Goal: Task Accomplishment & Management: Manage account settings

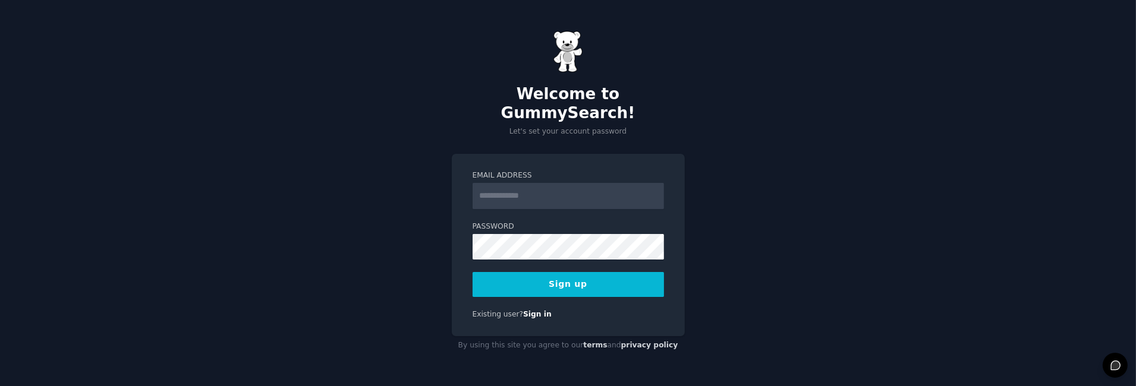
type input "**********"
click at [578, 274] on button "Sign up" at bounding box center [568, 284] width 191 height 25
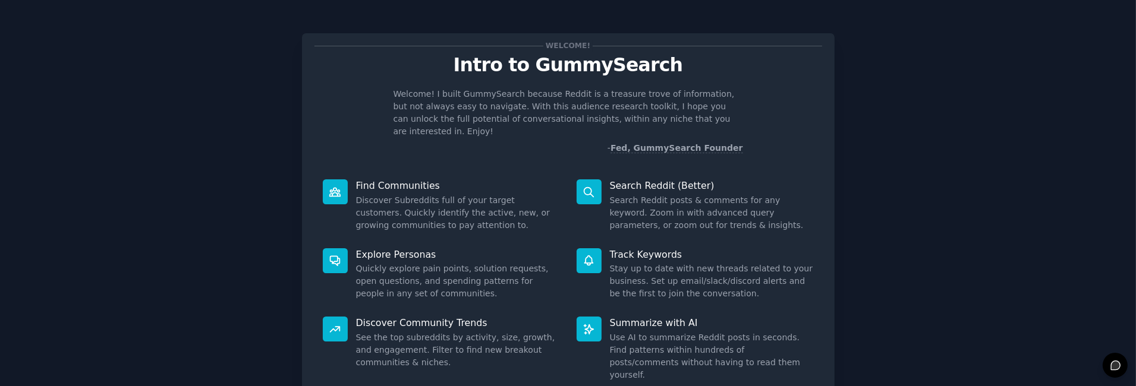
click at [1043, 94] on div "Welcome! Intro to GummySearch Welcome! I built GummySearch because Reddit is a …" at bounding box center [568, 245] width 1103 height 457
drag, startPoint x: 867, startPoint y: 1, endPoint x: 215, endPoint y: 49, distance: 653.7
click at [215, 49] on div "Welcome! Intro to GummySearch Welcome! I built GummySearch because Reddit is a …" at bounding box center [568, 245] width 1103 height 457
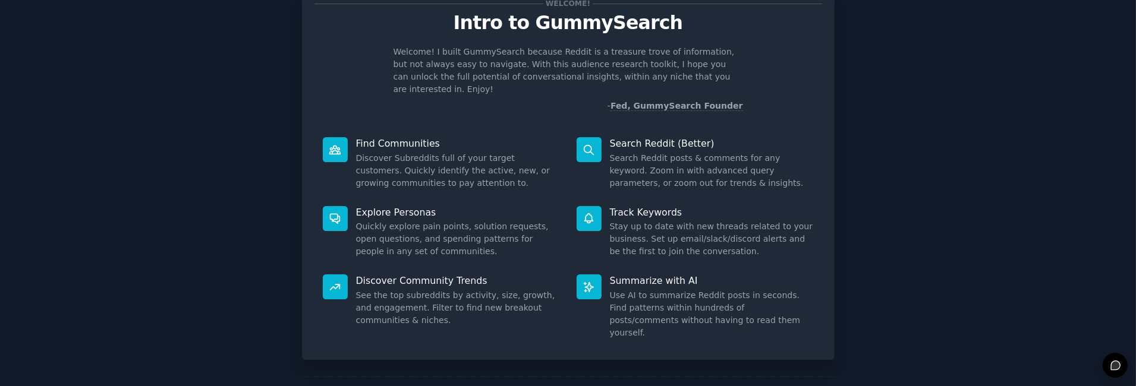
scroll to position [59, 0]
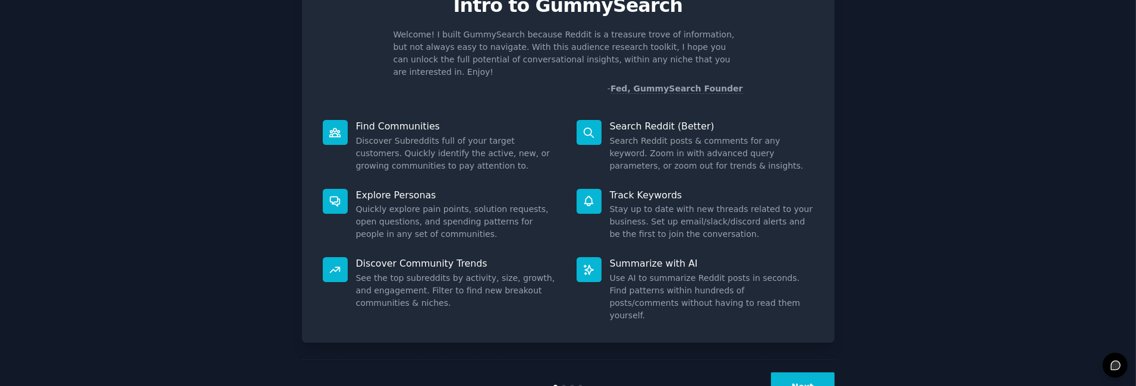
click at [813, 373] on button "Next" at bounding box center [803, 387] width 64 height 29
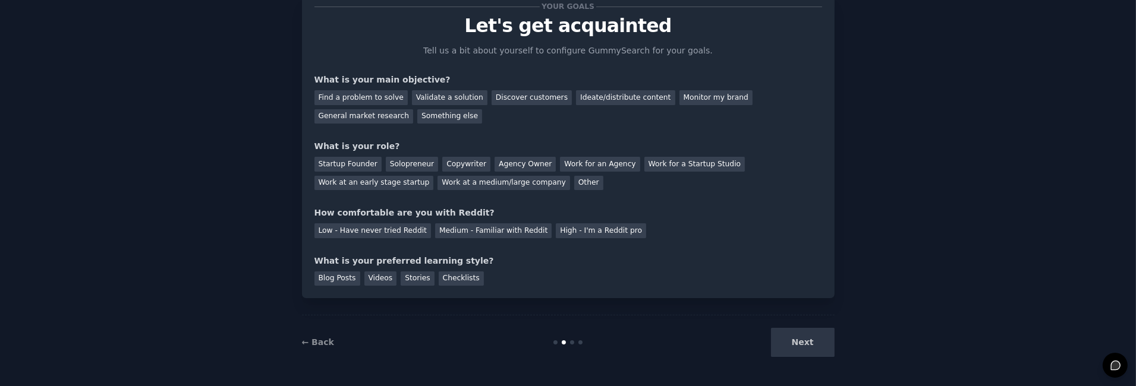
scroll to position [39, 0]
click at [345, 92] on div "Find a problem to solve" at bounding box center [360, 98] width 93 height 15
click at [437, 93] on div "Validate a solution" at bounding box center [449, 98] width 75 height 15
click at [514, 94] on div "Discover customers" at bounding box center [532, 98] width 80 height 15
click at [361, 96] on div "Find a problem to solve" at bounding box center [360, 98] width 93 height 15
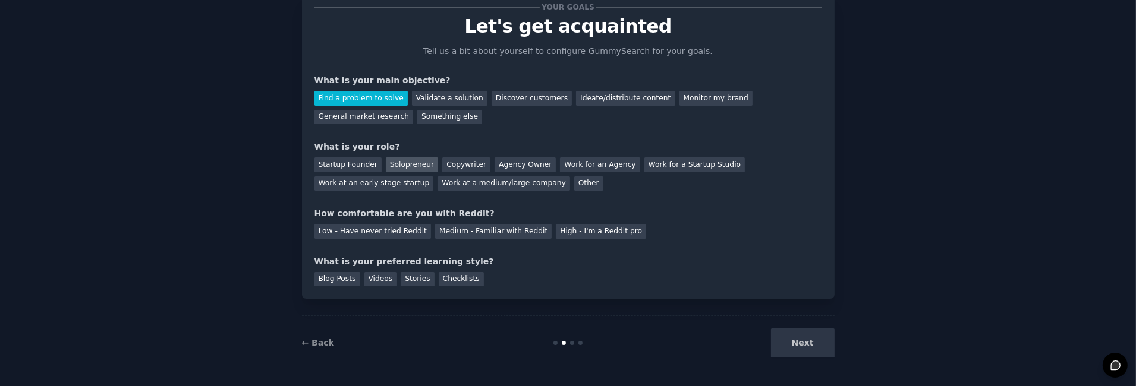
click at [402, 159] on div "Solopreneur" at bounding box center [412, 165] width 52 height 15
click at [483, 228] on div "Medium - Familiar with Reddit" at bounding box center [493, 231] width 116 height 15
click at [446, 276] on div "Checklists" at bounding box center [461, 279] width 45 height 15
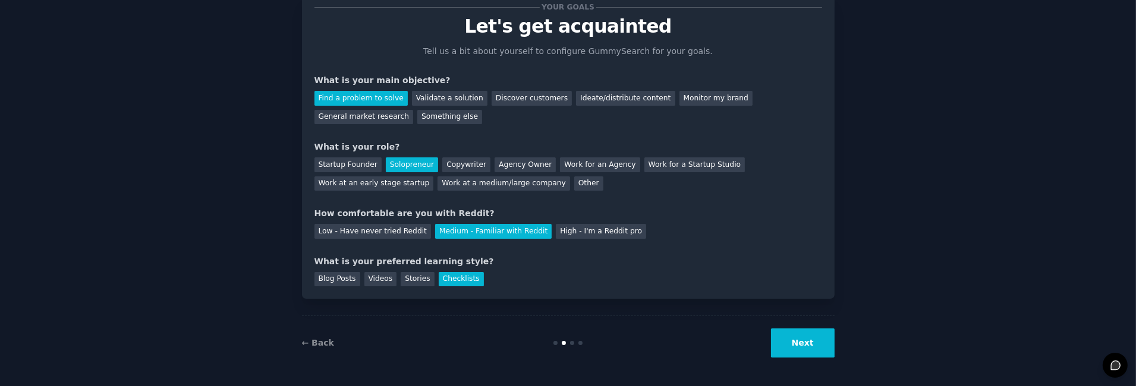
click at [801, 338] on button "Next" at bounding box center [803, 343] width 64 height 29
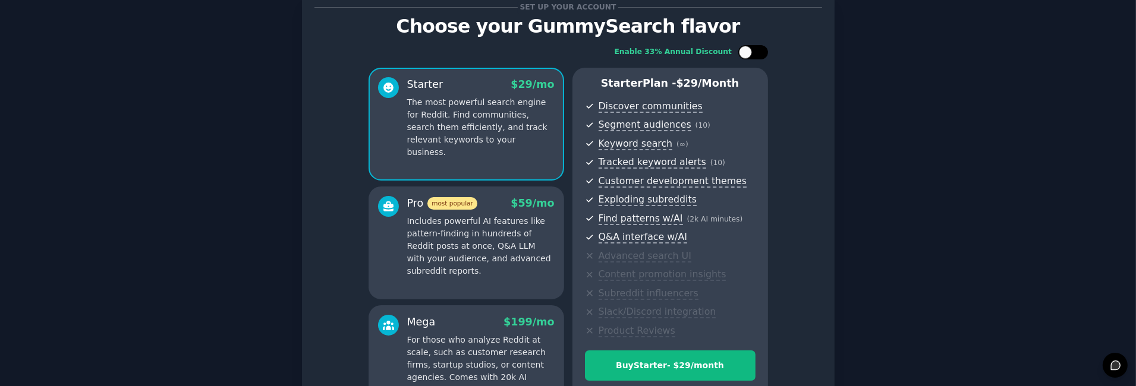
click at [758, 53] on div at bounding box center [759, 52] width 6 height 6
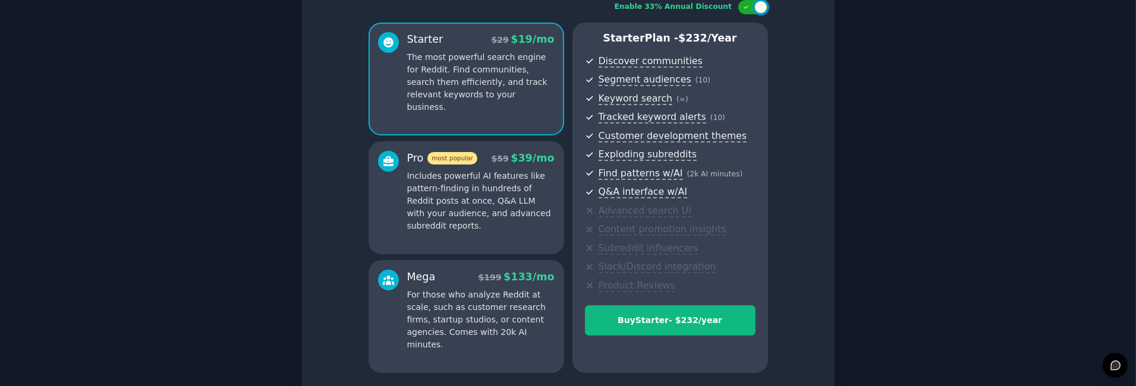
scroll to position [64, 0]
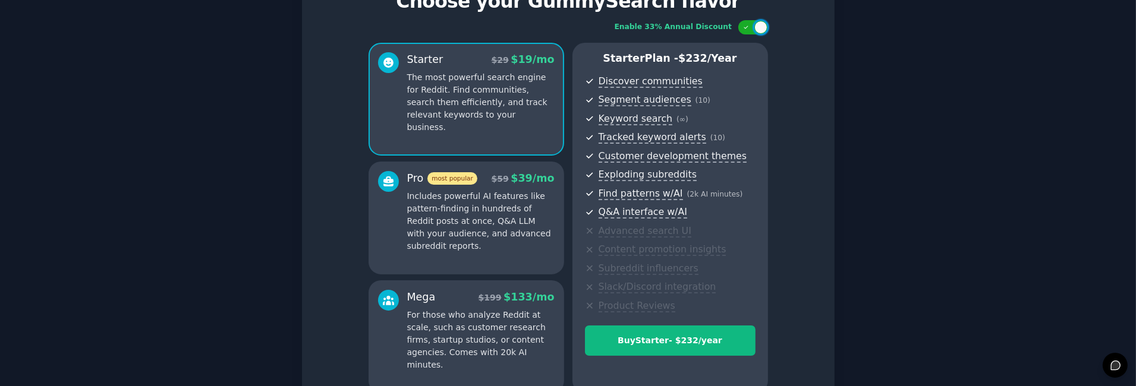
click at [523, 213] on p "Includes powerful AI features like pattern-finding in hundreds of Reddit posts …" at bounding box center [480, 221] width 147 height 62
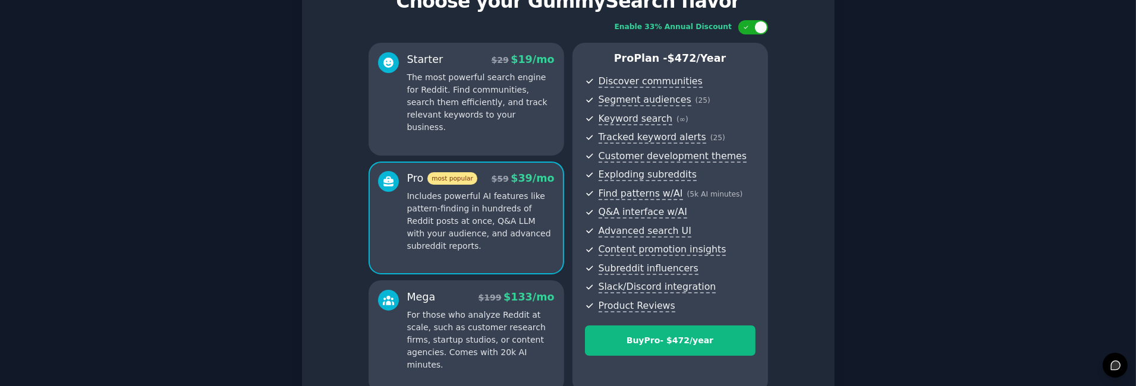
click at [513, 333] on p "For those who analyze Reddit at scale, such as customer research firms, startup…" at bounding box center [480, 340] width 147 height 62
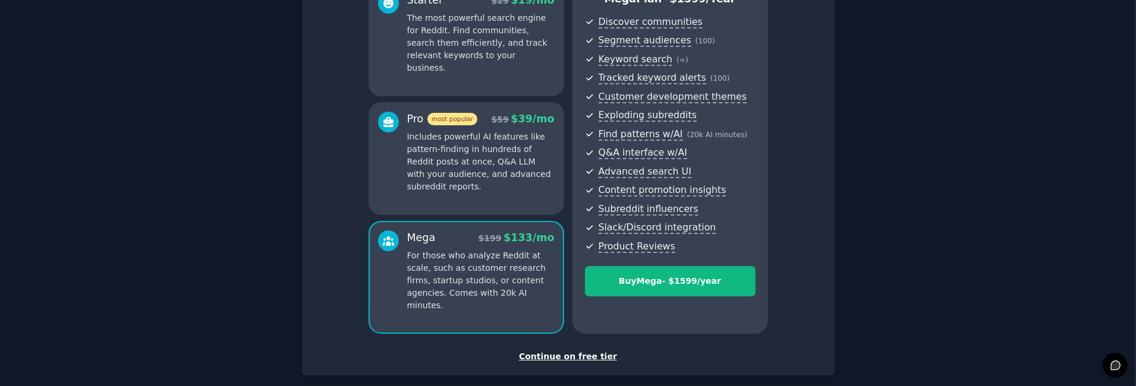
scroll to position [0, 0]
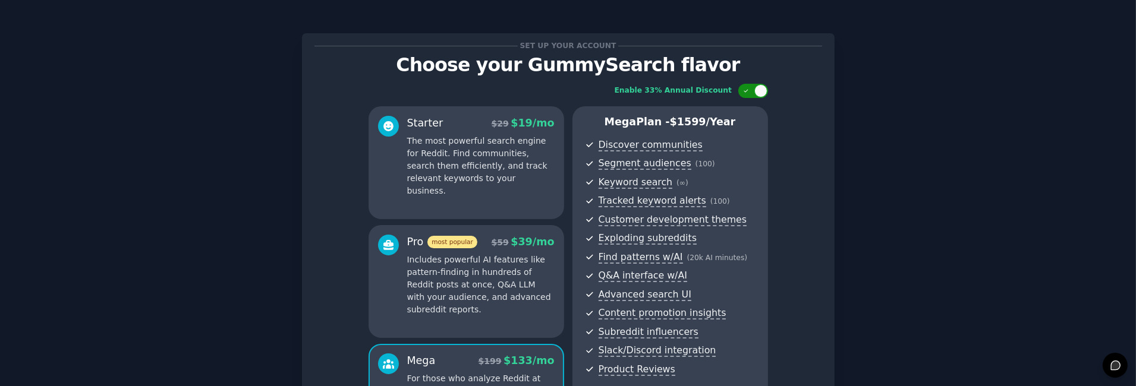
click at [751, 89] on div at bounding box center [753, 91] width 30 height 14
checkbox input "false"
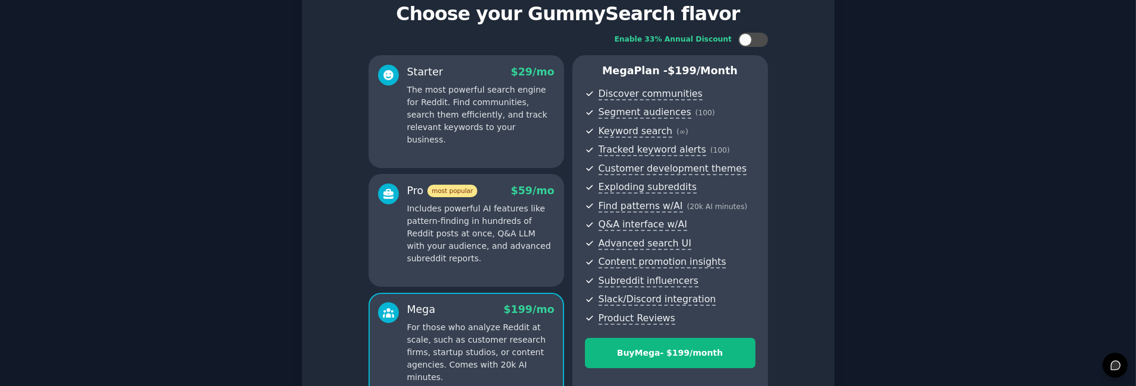
scroll to position [182, 0]
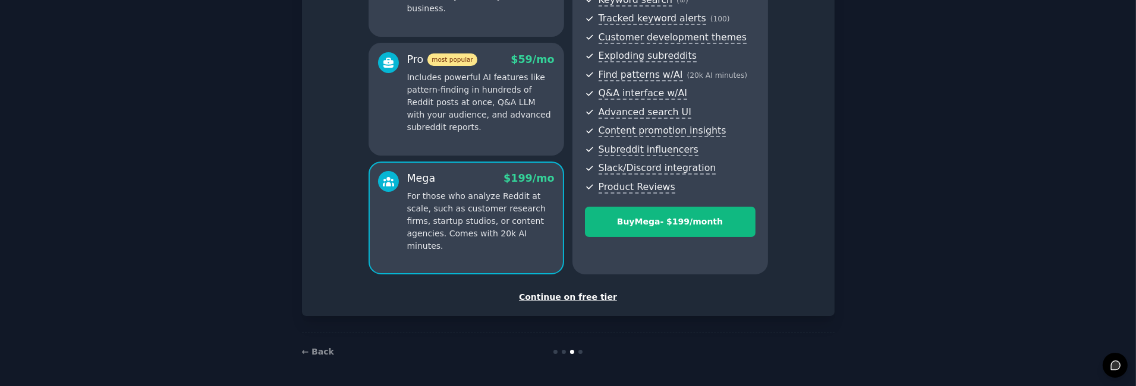
click at [578, 295] on div "Continue on free tier" at bounding box center [568, 297] width 508 height 12
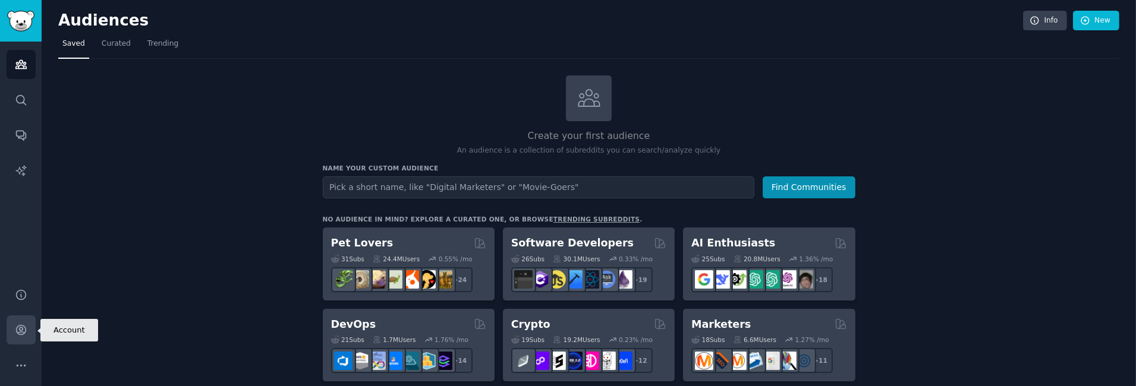
click at [18, 333] on icon "Sidebar" at bounding box center [21, 331] width 10 height 10
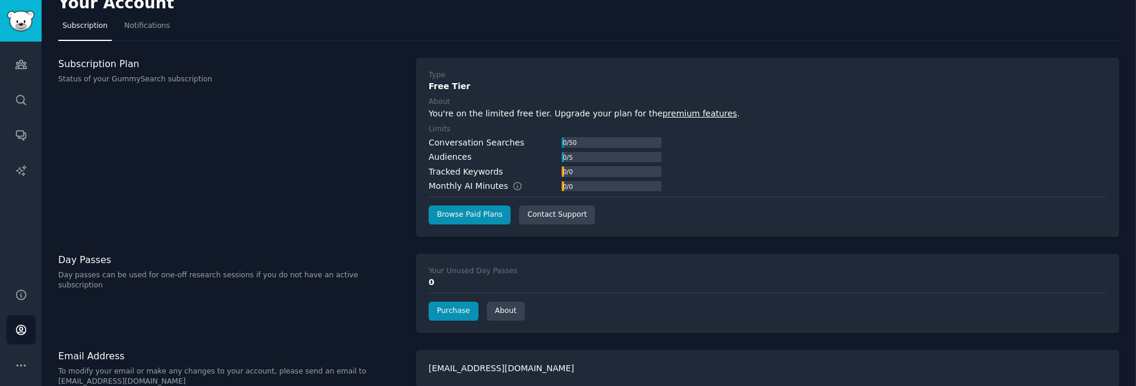
scroll to position [33, 0]
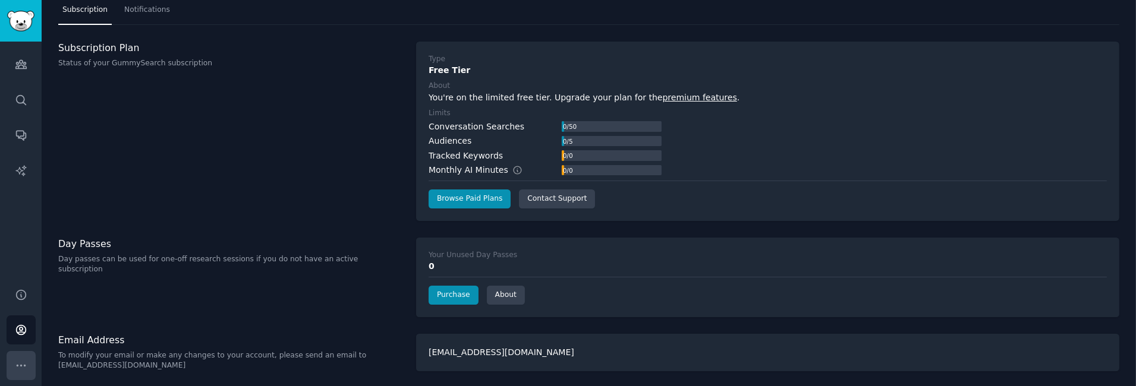
click at [16, 367] on icon "Sidebar" at bounding box center [21, 366] width 12 height 12
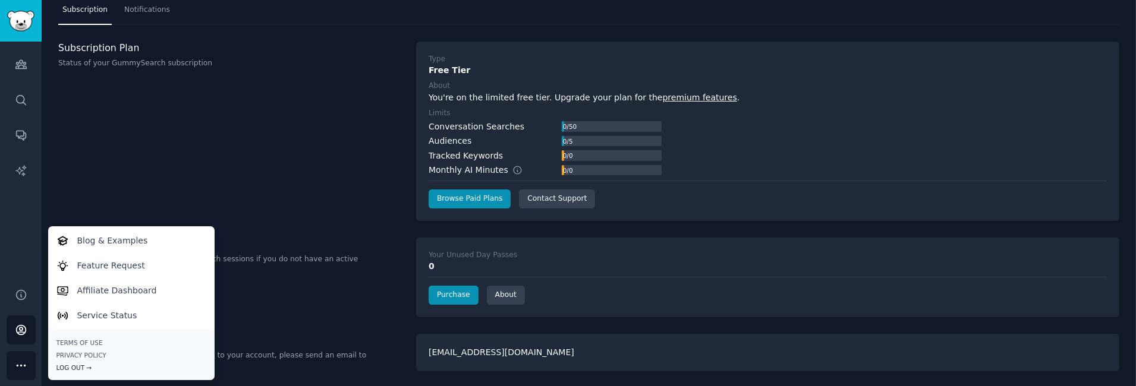
click at [77, 365] on div "Log Out →" at bounding box center [131, 368] width 150 height 8
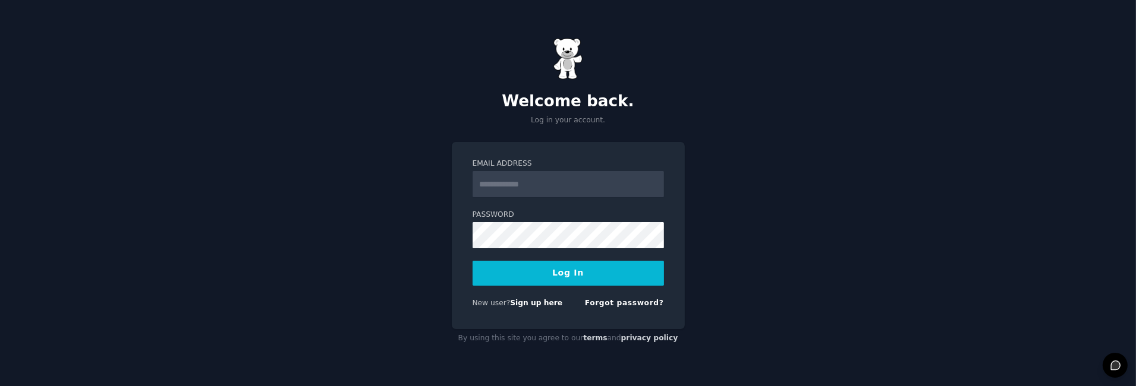
type input "**********"
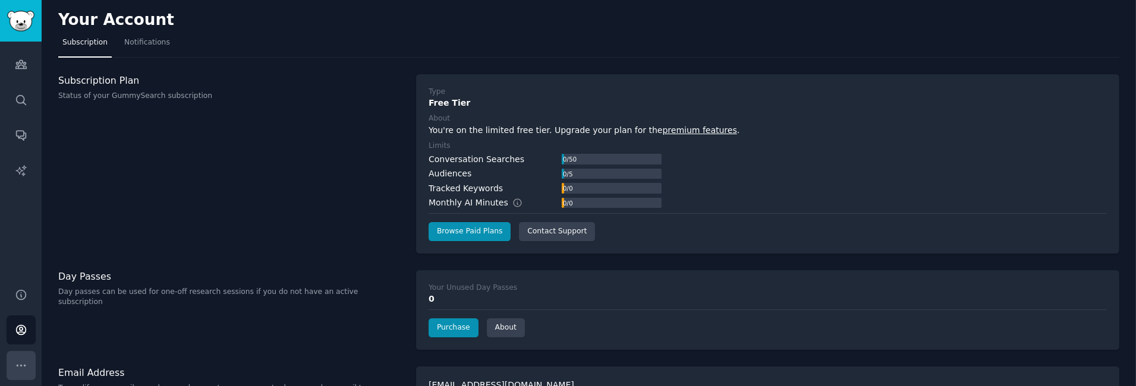
click at [23, 363] on icon "Sidebar" at bounding box center [21, 366] width 12 height 12
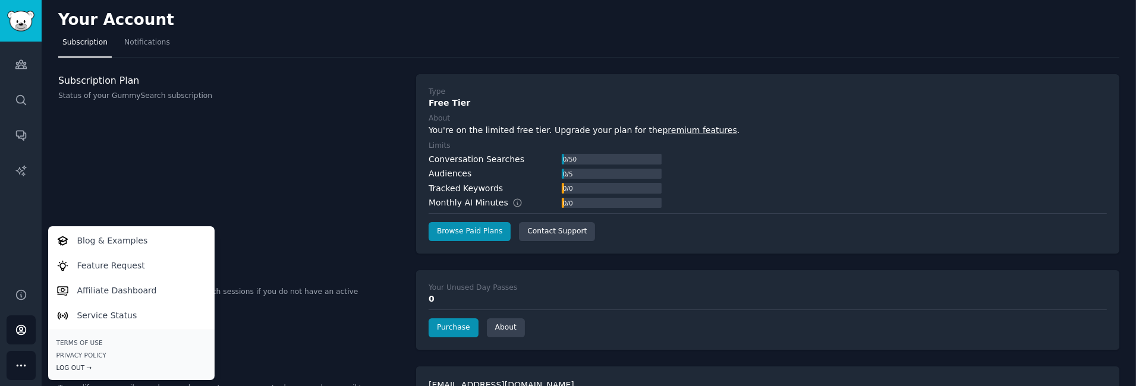
click at [73, 368] on div "Log Out →" at bounding box center [131, 368] width 150 height 8
